Goal: Task Accomplishment & Management: Use online tool/utility

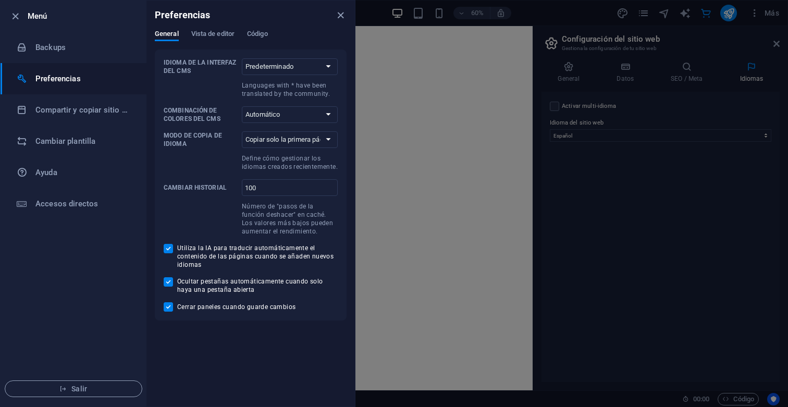
select select "44"
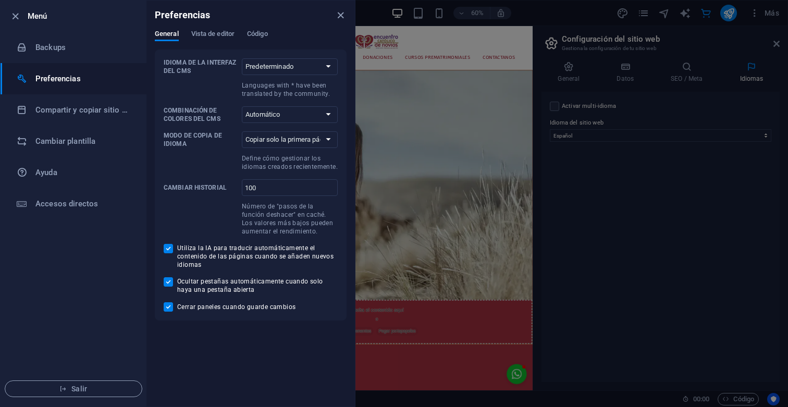
scroll to position [20329, 0]
click at [604, 236] on div at bounding box center [394, 203] width 788 height 407
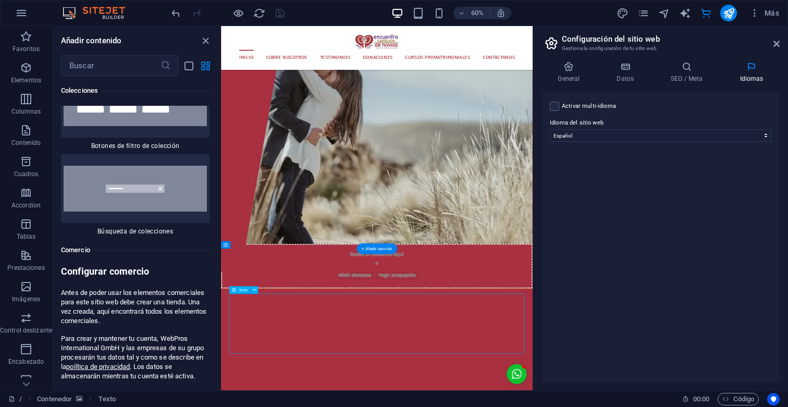
scroll to position [100, 0]
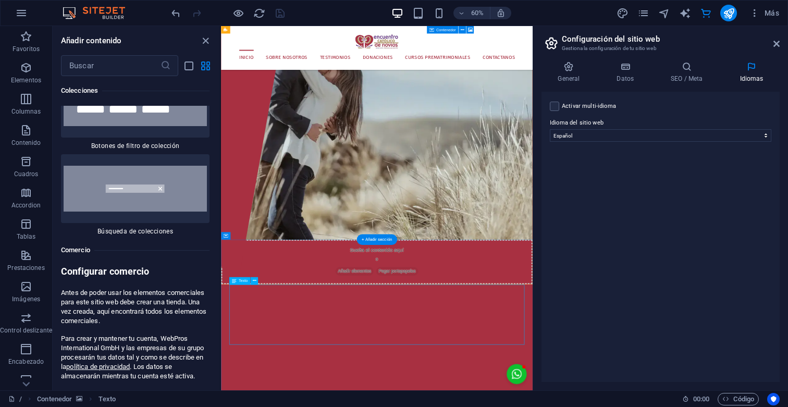
click at [254, 281] on icon at bounding box center [254, 281] width 4 height 7
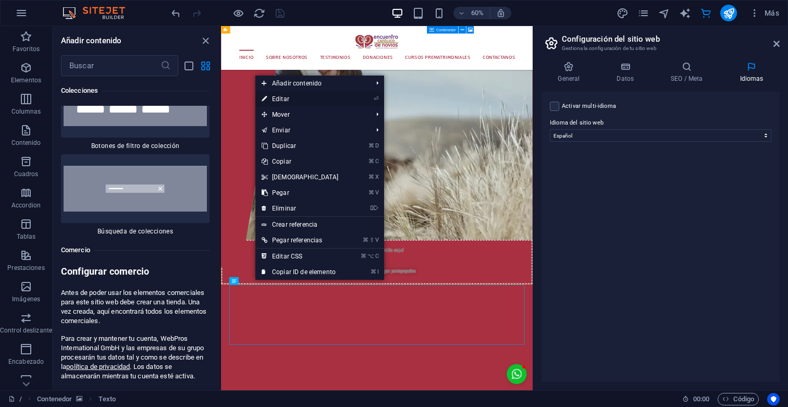
click at [297, 103] on link "⏎ Editar" at bounding box center [300, 99] width 90 height 16
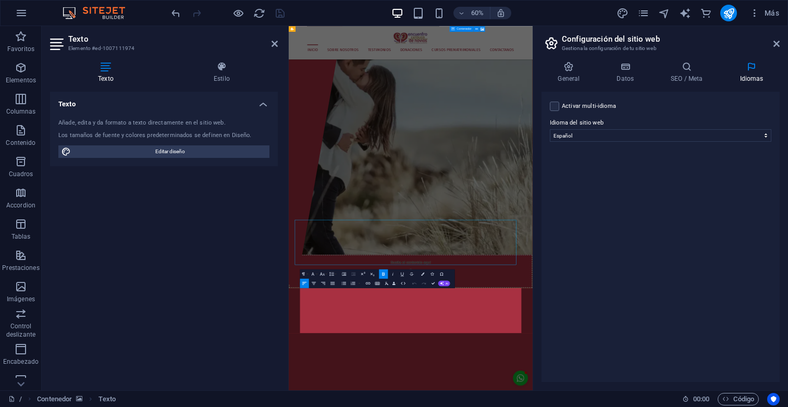
scroll to position [100, 0]
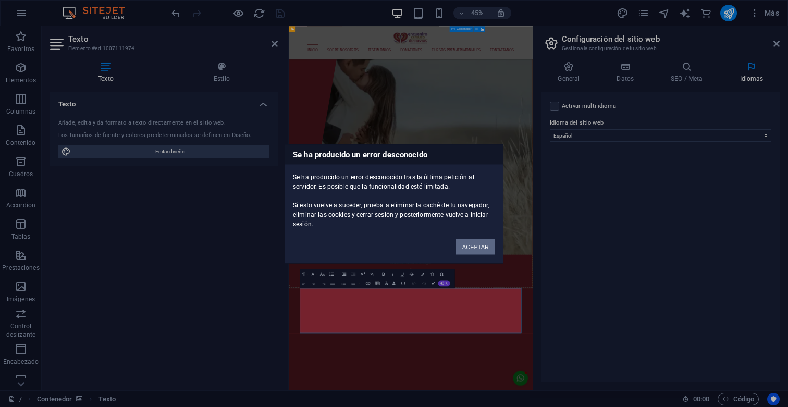
click at [475, 247] on button "ACEPTAR" at bounding box center [475, 247] width 39 height 16
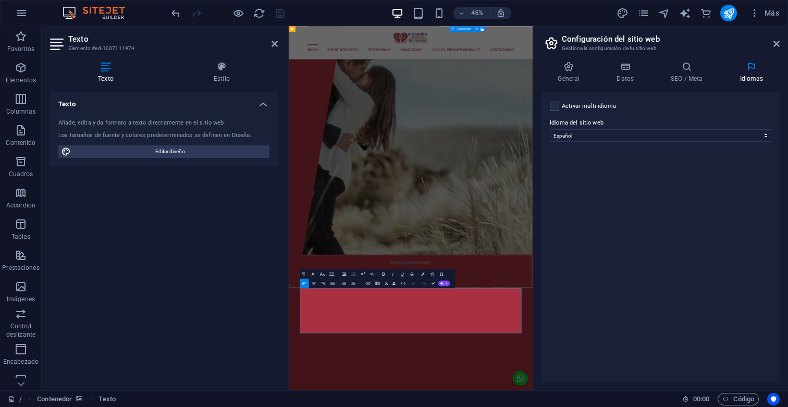
click at [203, 162] on div "Añade, edita y da formato a texto directamente en el sitio web. Los tamaños de …" at bounding box center [164, 139] width 228 height 56
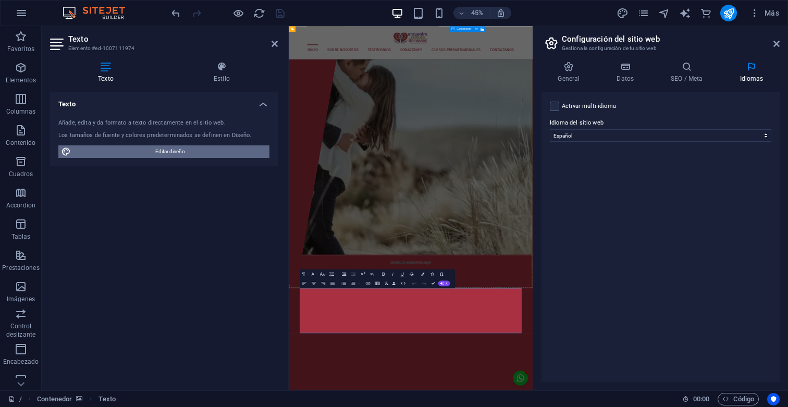
click at [217, 155] on span "Editar diseño" at bounding box center [170, 151] width 192 height 13
select select "px"
select select "400"
select select "px"
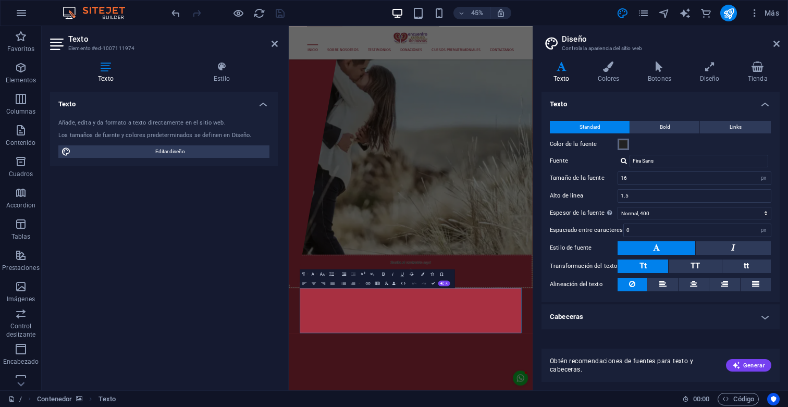
click at [623, 144] on span at bounding box center [623, 144] width 8 height 8
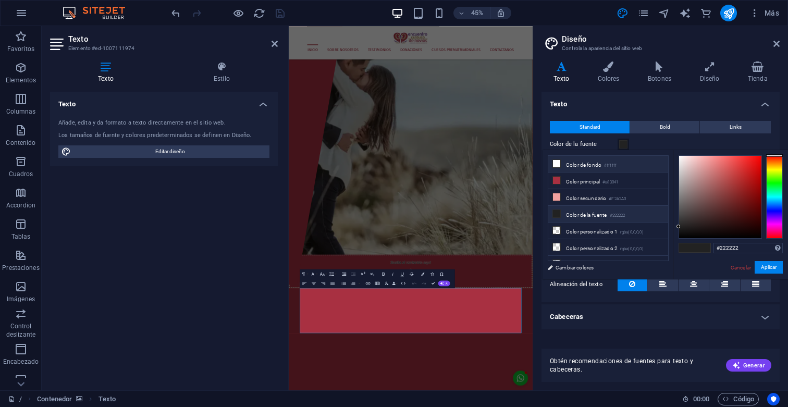
click at [573, 162] on li "Color de fondo #ffffff" at bounding box center [608, 164] width 120 height 17
type input "#ffffff"
